Goal: Task Accomplishment & Management: Complete application form

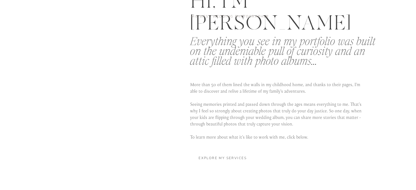
scroll to position [1041, 0]
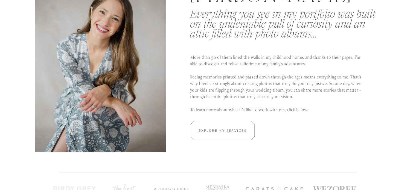
click at [232, 131] on h2 "Explore my services" at bounding box center [223, 130] width 52 height 5
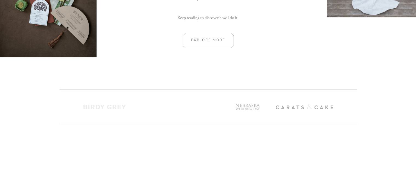
scroll to position [274, 0]
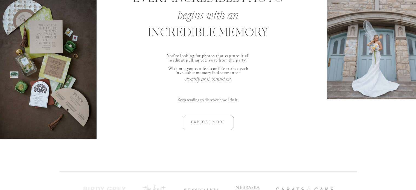
click at [222, 120] on div at bounding box center [209, 122] width 74 height 15
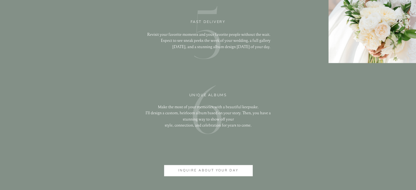
scroll to position [1339, 0]
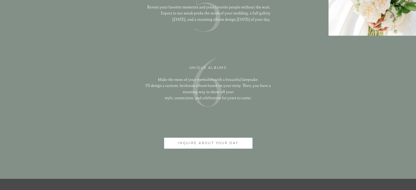
click at [235, 145] on p "inquire about your day" at bounding box center [209, 144] width 70 height 6
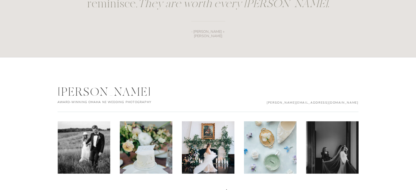
scroll to position [871, 0]
